Goal: Navigation & Orientation: Find specific page/section

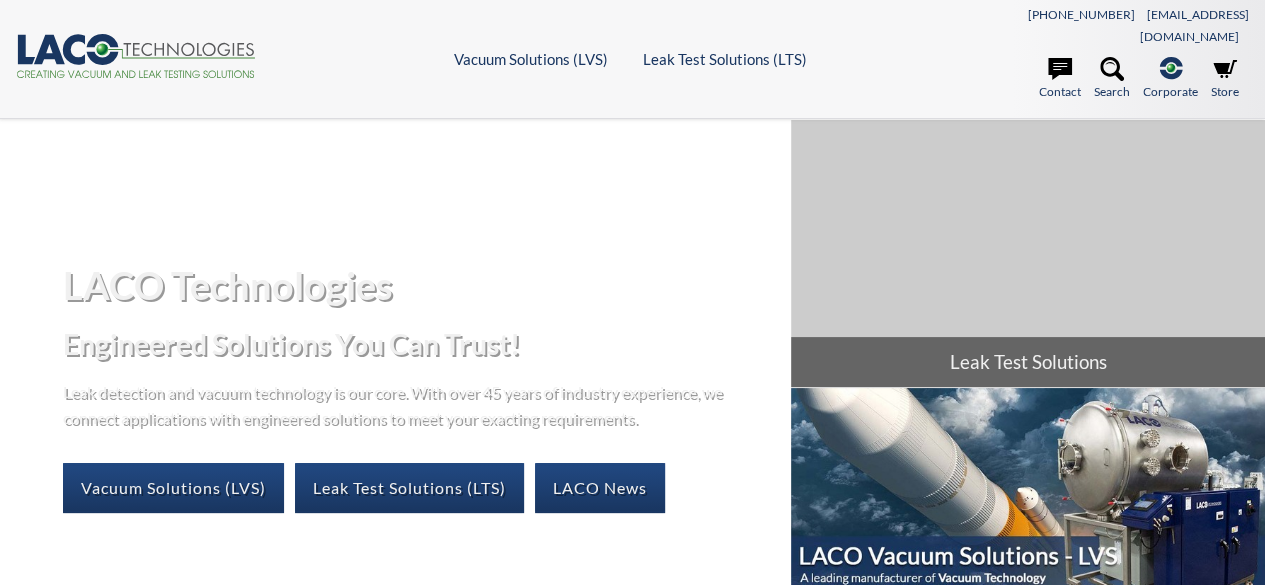
select select "Language Translate Widget"
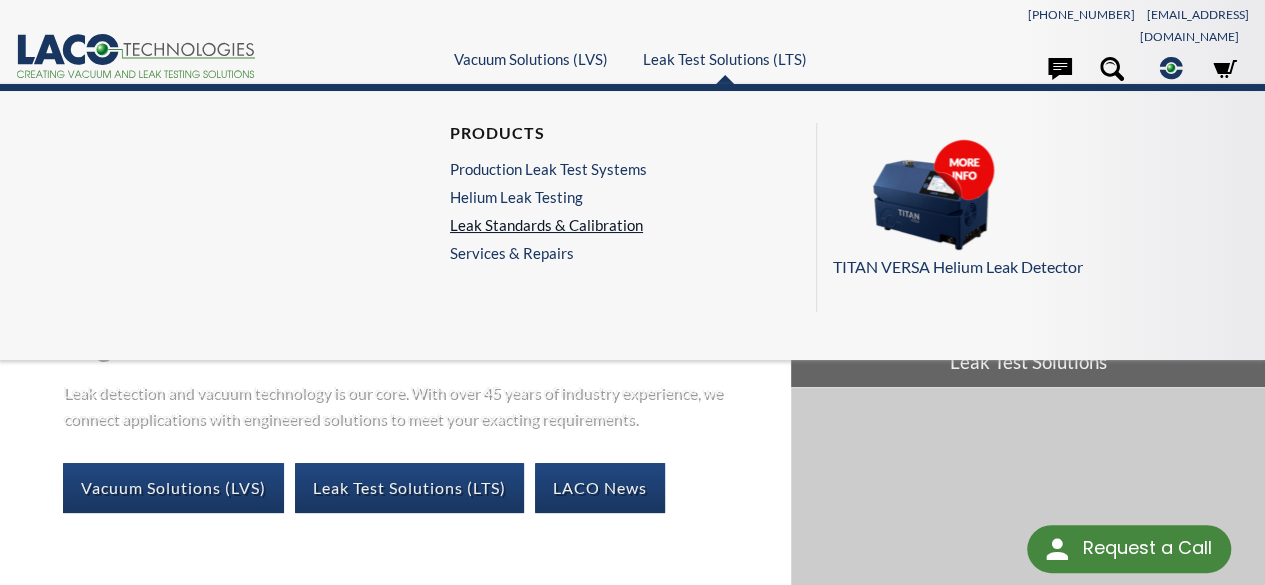
click at [564, 221] on link "Leak Standards & Calibration" at bounding box center [548, 225] width 197 height 18
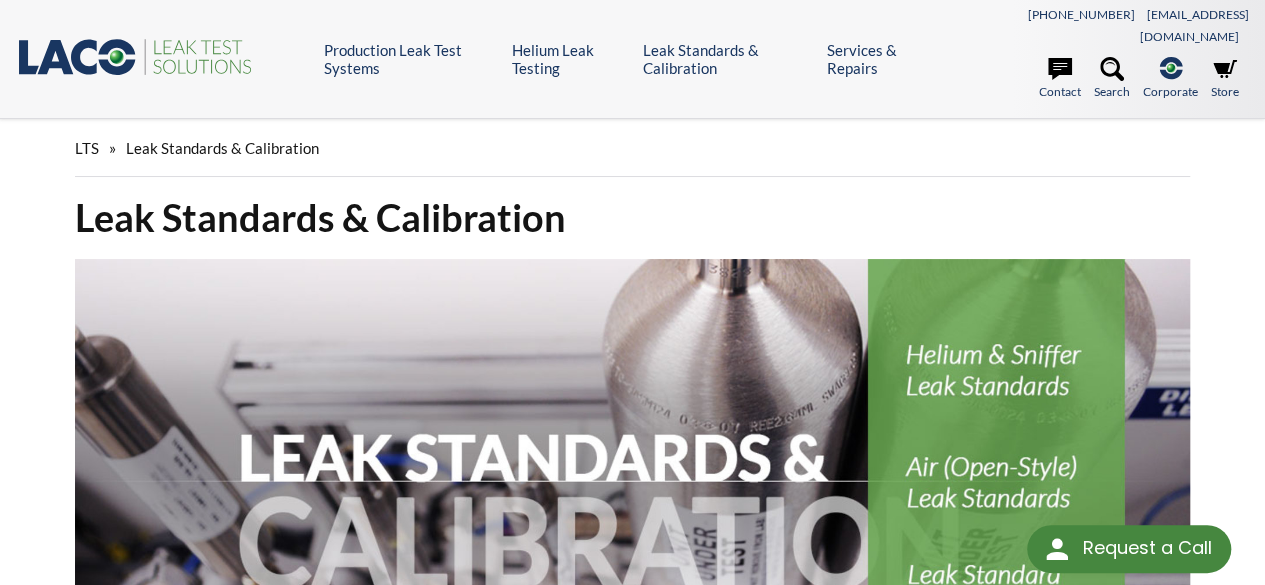
select select "Language Translate Widget"
